Goal: Find contact information: Find contact information

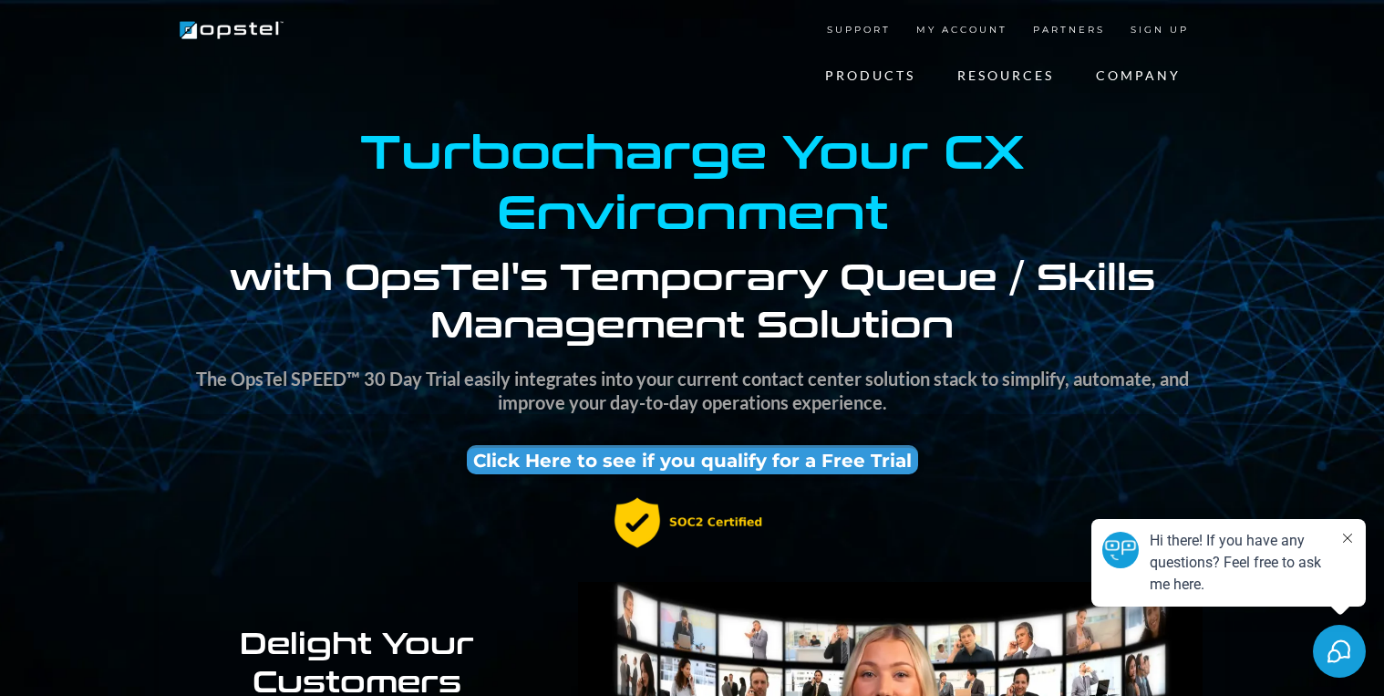
click at [0, 0] on link "About Us" at bounding box center [0, 0] width 0 height 0
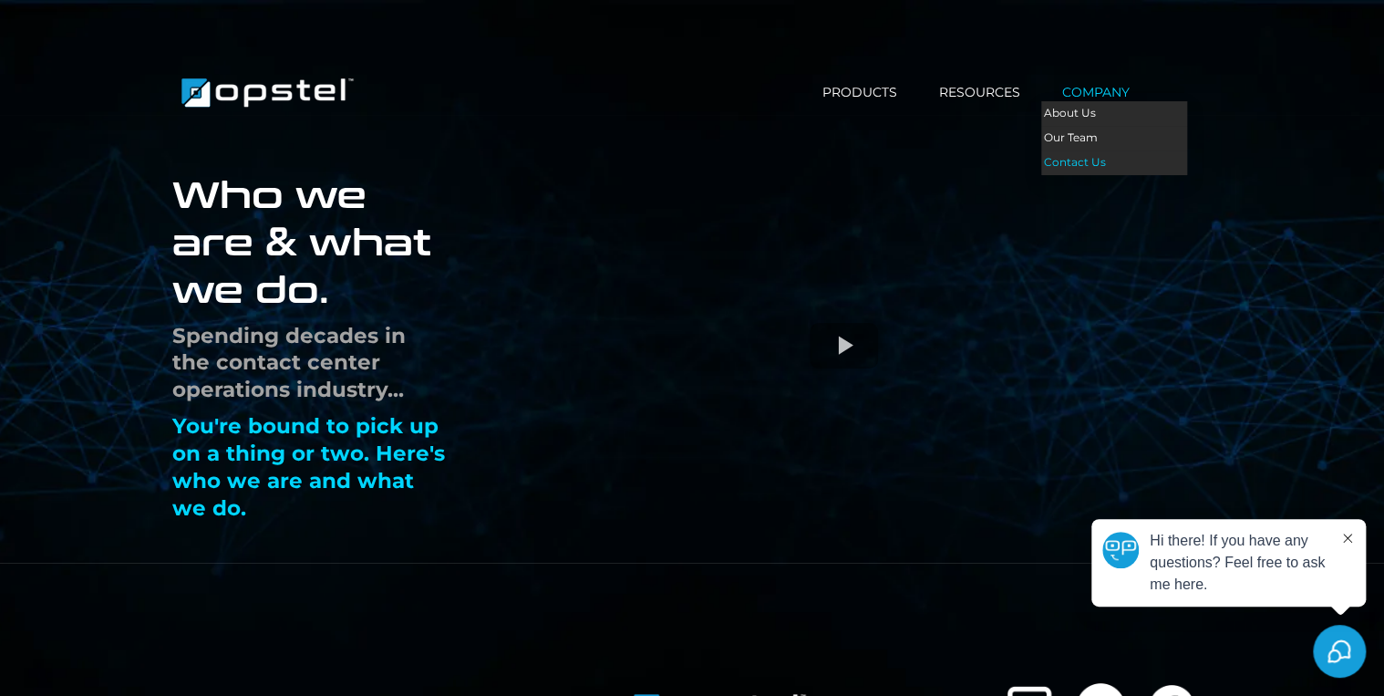
click at [1092, 160] on link "Contact Us" at bounding box center [1114, 162] width 146 height 25
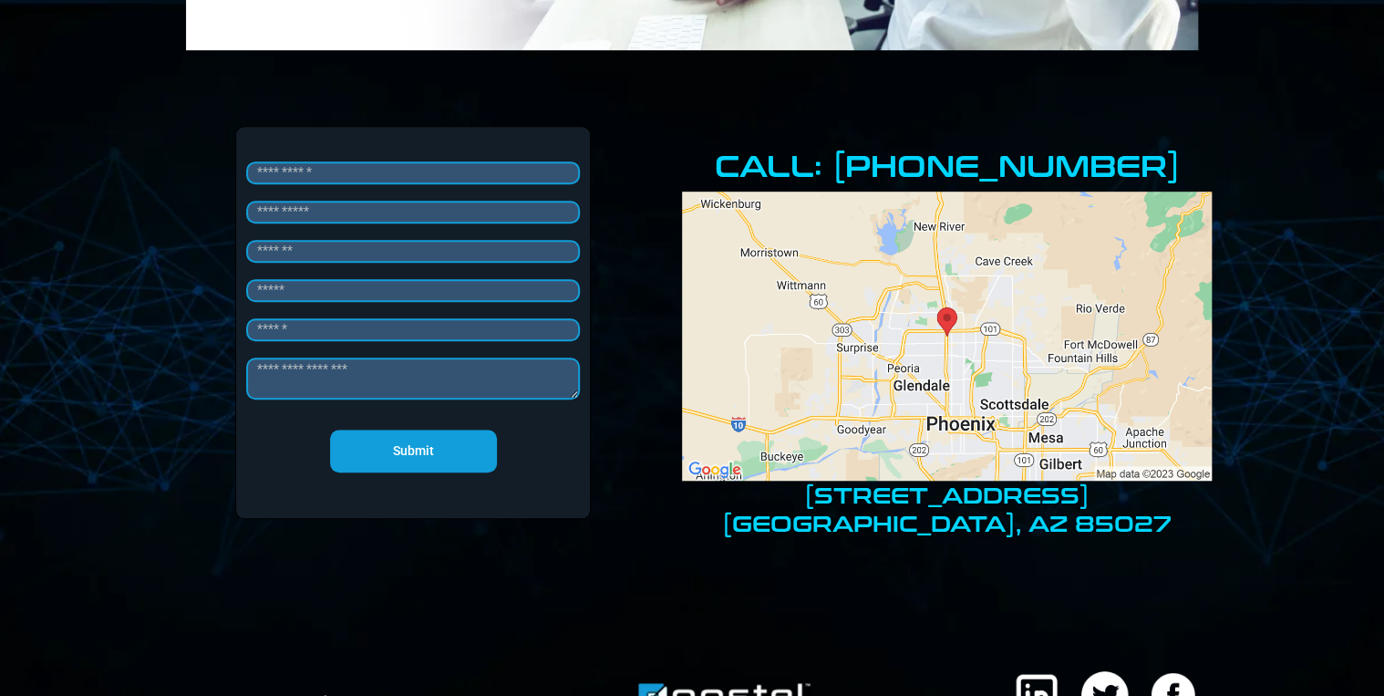
scroll to position [464, 0]
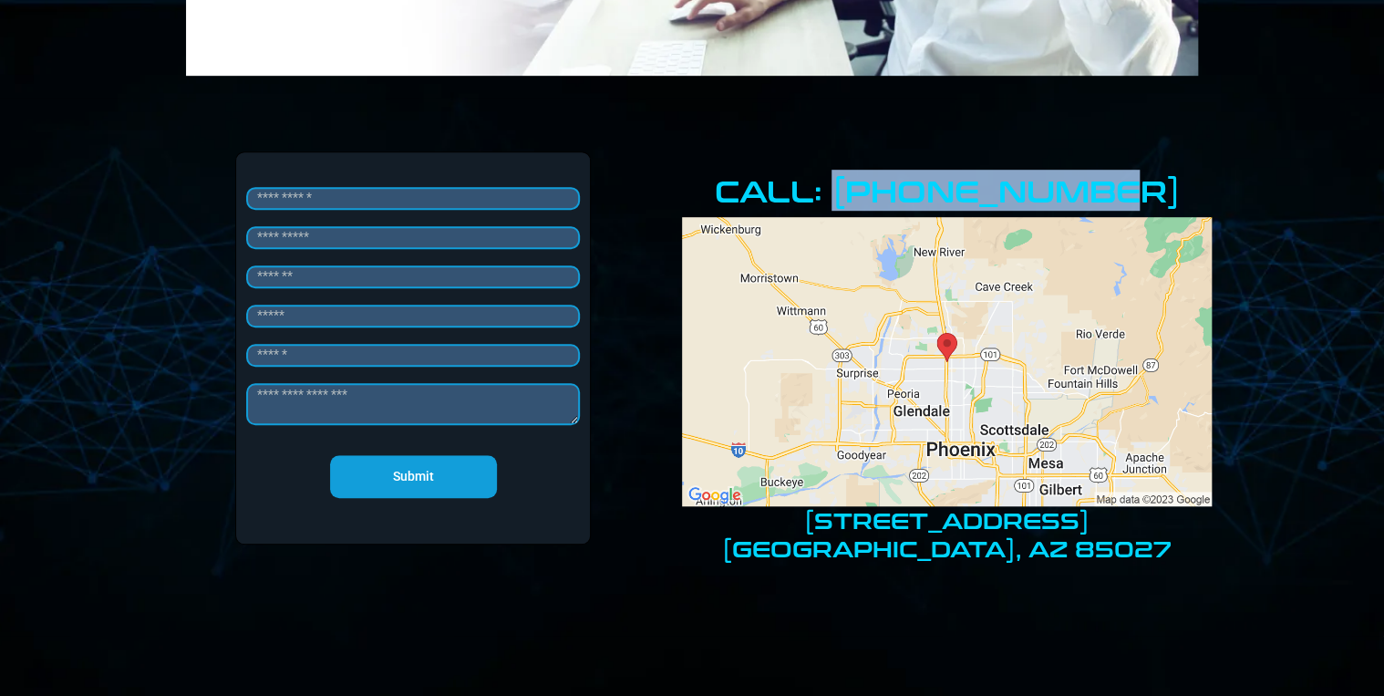
drag, startPoint x: 1156, startPoint y: 179, endPoint x: 869, endPoint y: 182, distance: 287.2
click at [869, 182] on h1 "CALL: [PHONE_NUMBER]" at bounding box center [947, 190] width 530 height 38
drag, startPoint x: 869, startPoint y: 182, endPoint x: 880, endPoint y: 186, distance: 11.5
copy strong "[PHONE_NUMBER]"
